Goal: Task Accomplishment & Management: Use online tool/utility

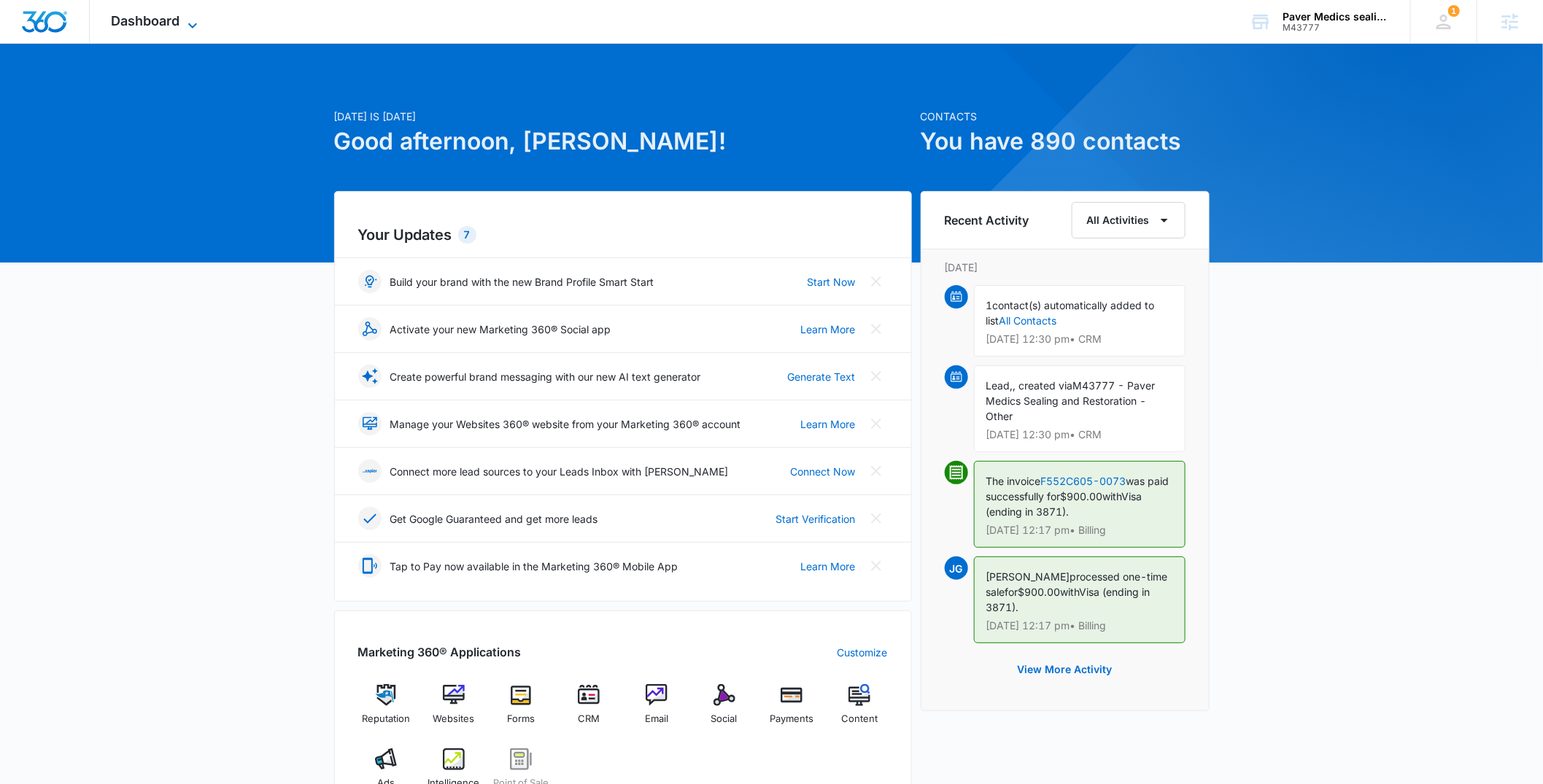
click at [188, 21] on icon at bounding box center [193, 26] width 18 height 18
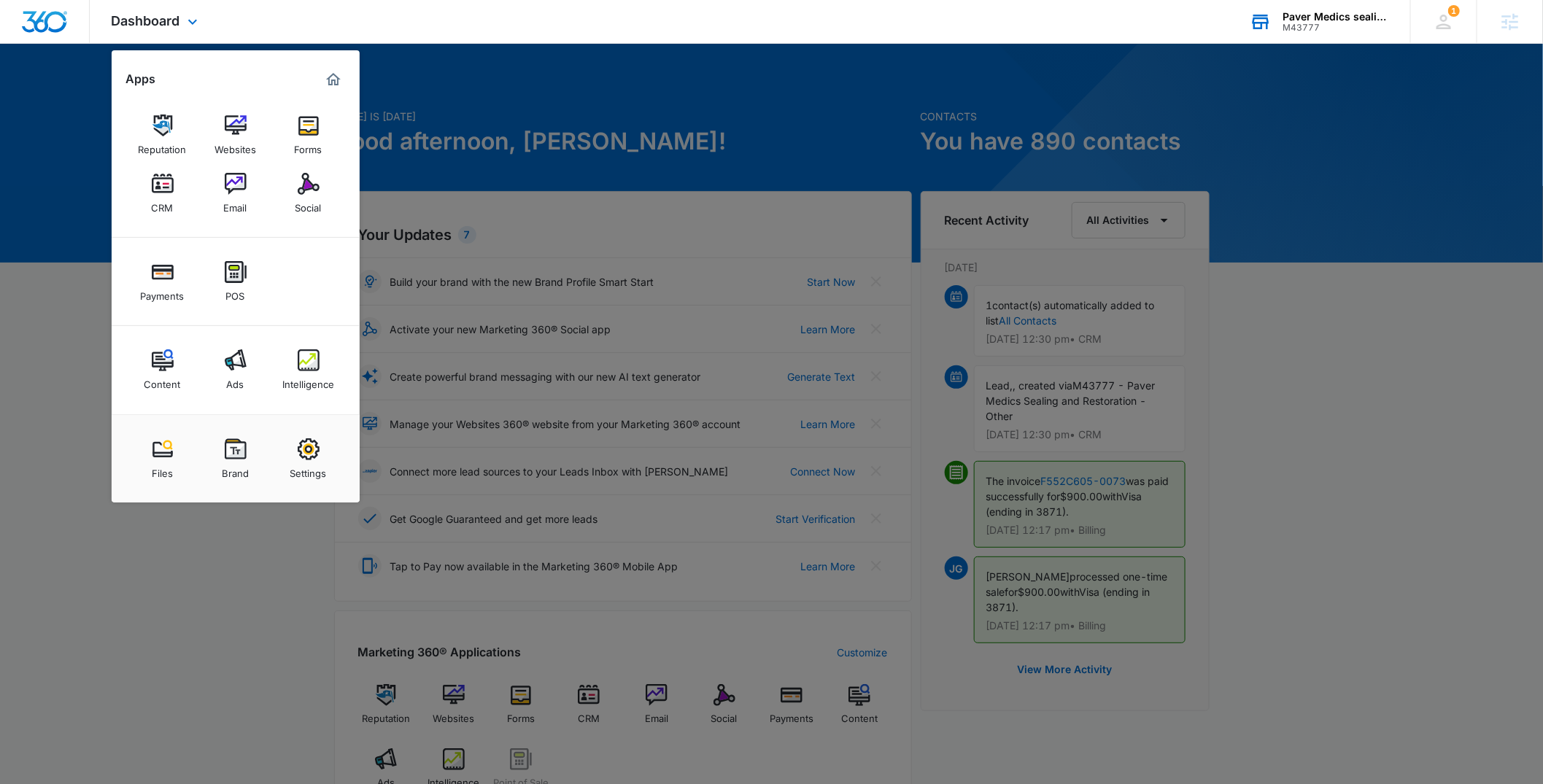
click at [1316, 27] on div "M43777" at bounding box center [1335, 27] width 106 height 10
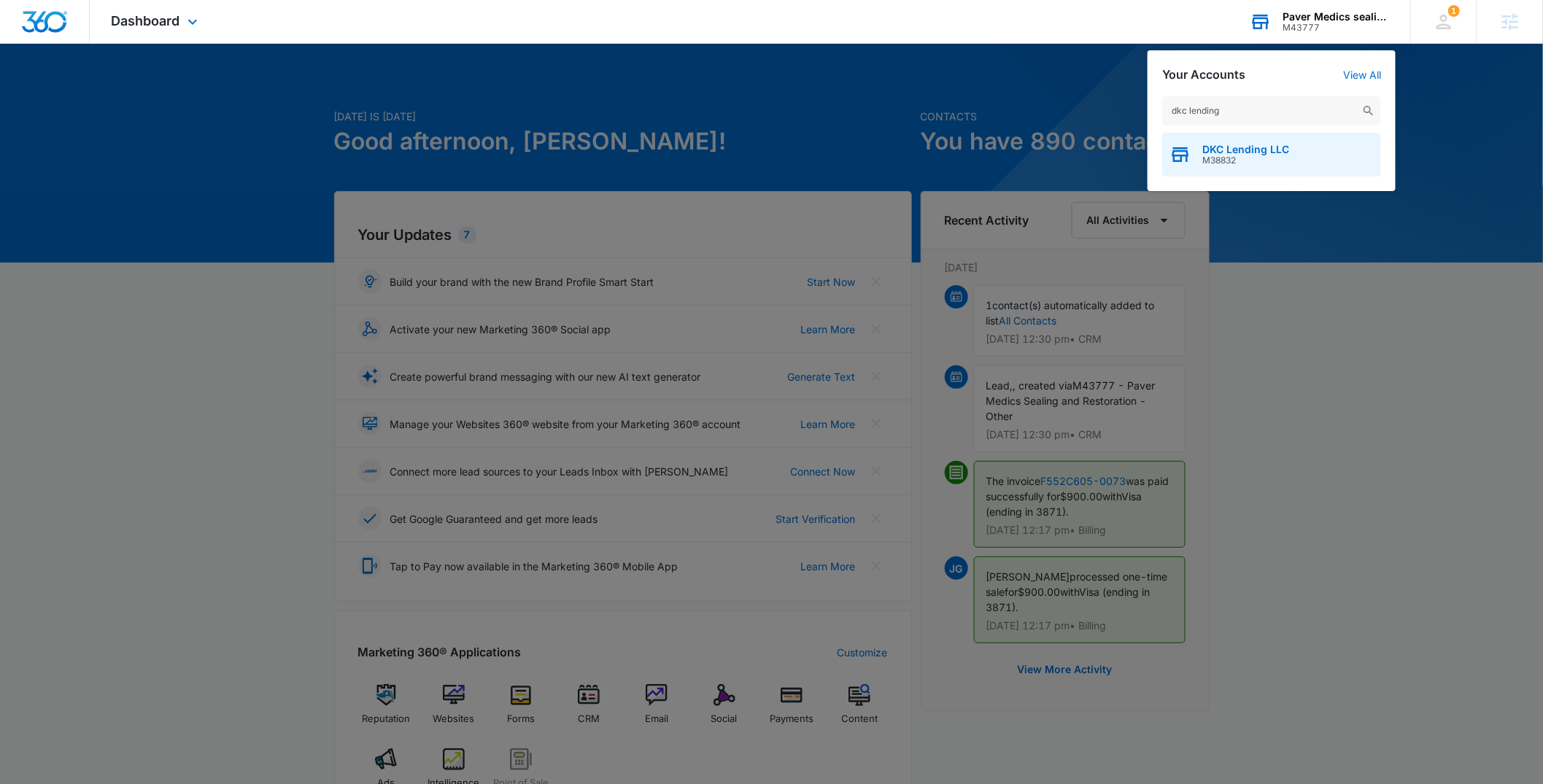
type input "dkc lending"
click at [1246, 140] on div "DKC Lending LLC M38832" at bounding box center [1271, 154] width 219 height 44
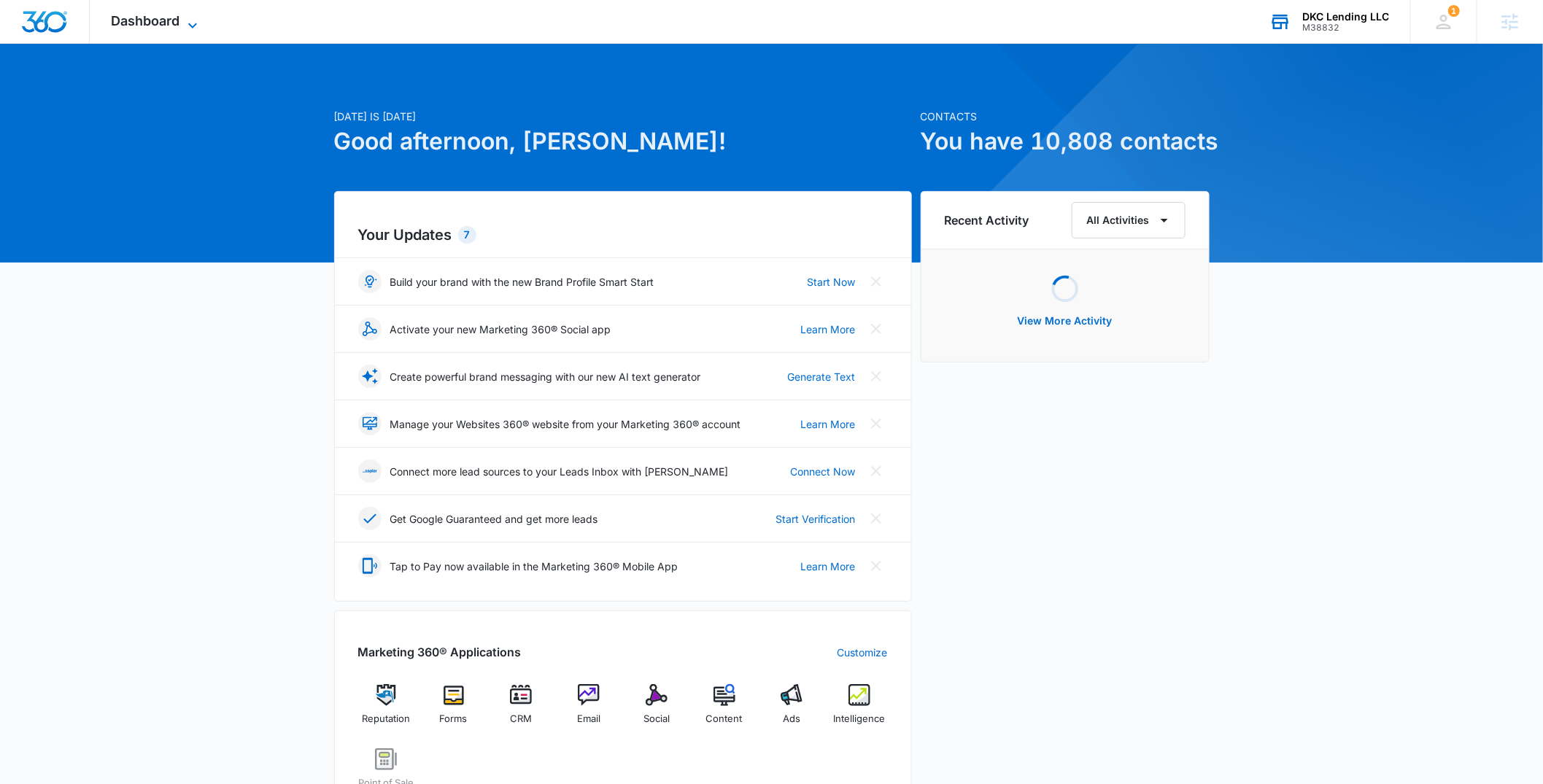
click at [195, 28] on icon at bounding box center [193, 26] width 18 height 18
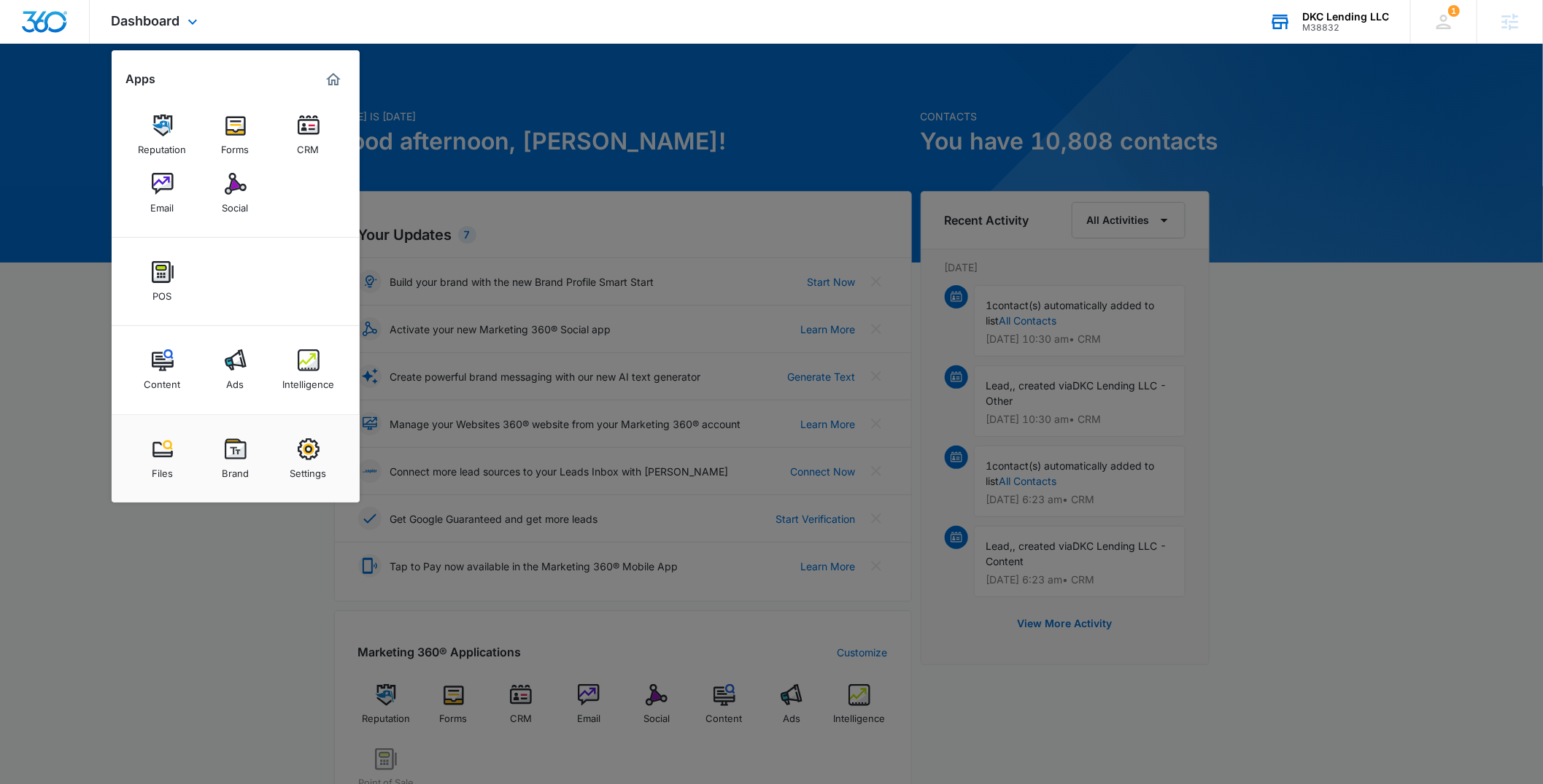
click at [130, 170] on div "Reputation Forms CRM Email Social" at bounding box center [235, 164] width 248 height 146
click at [179, 200] on link "Email" at bounding box center [163, 193] width 56 height 56
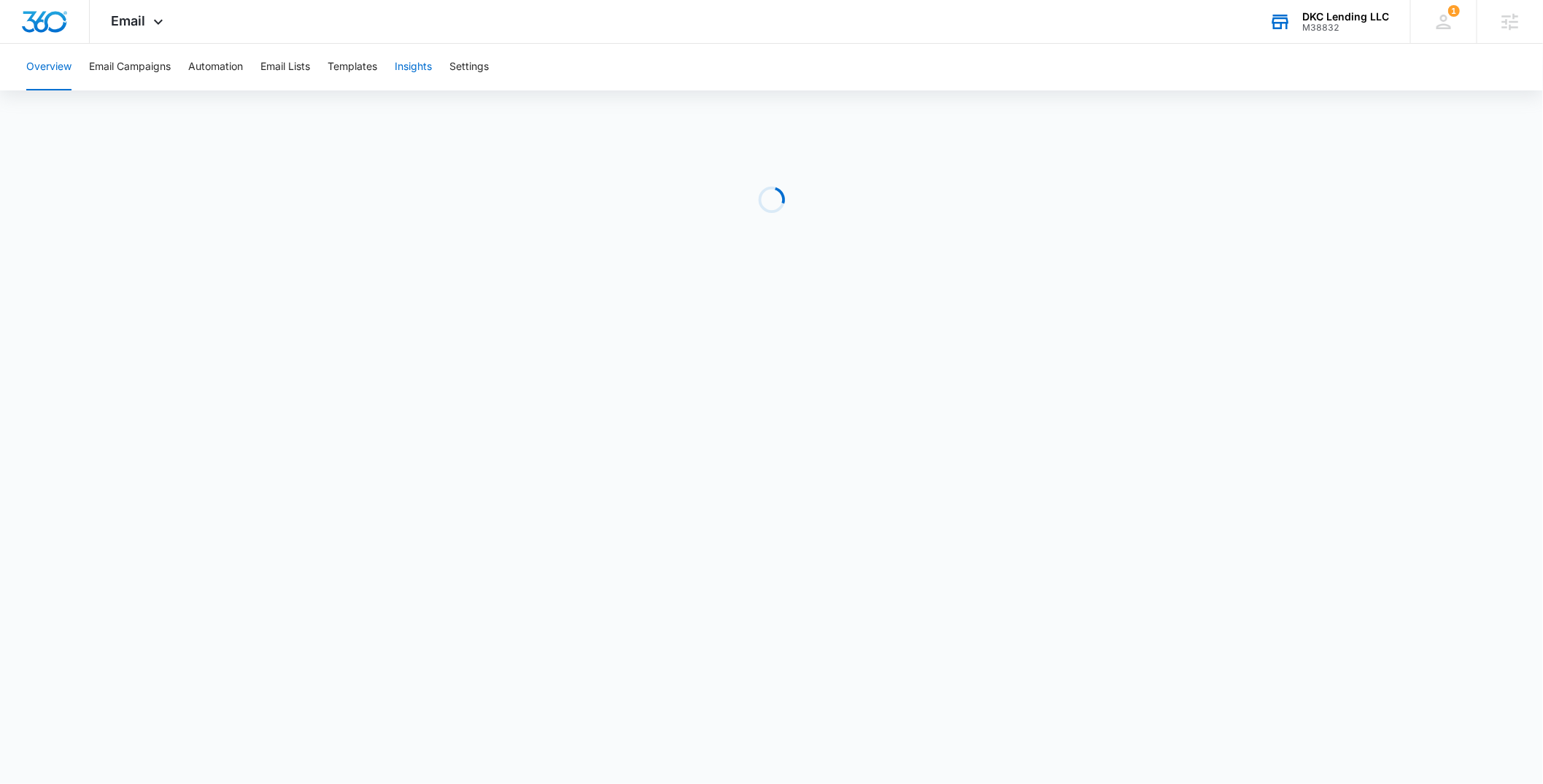
click at [401, 71] on button "Insights" at bounding box center [414, 67] width 37 height 47
